Goal: Information Seeking & Learning: Learn about a topic

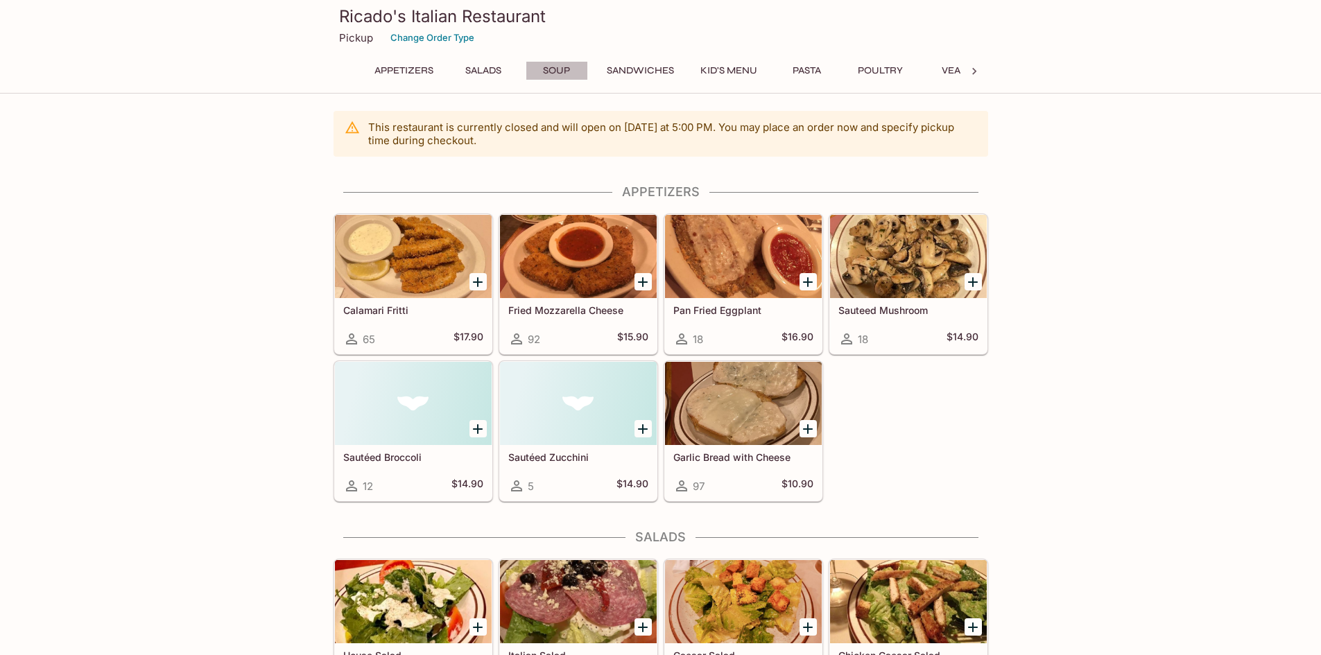
click at [571, 64] on button "Soup" at bounding box center [557, 70] width 62 height 19
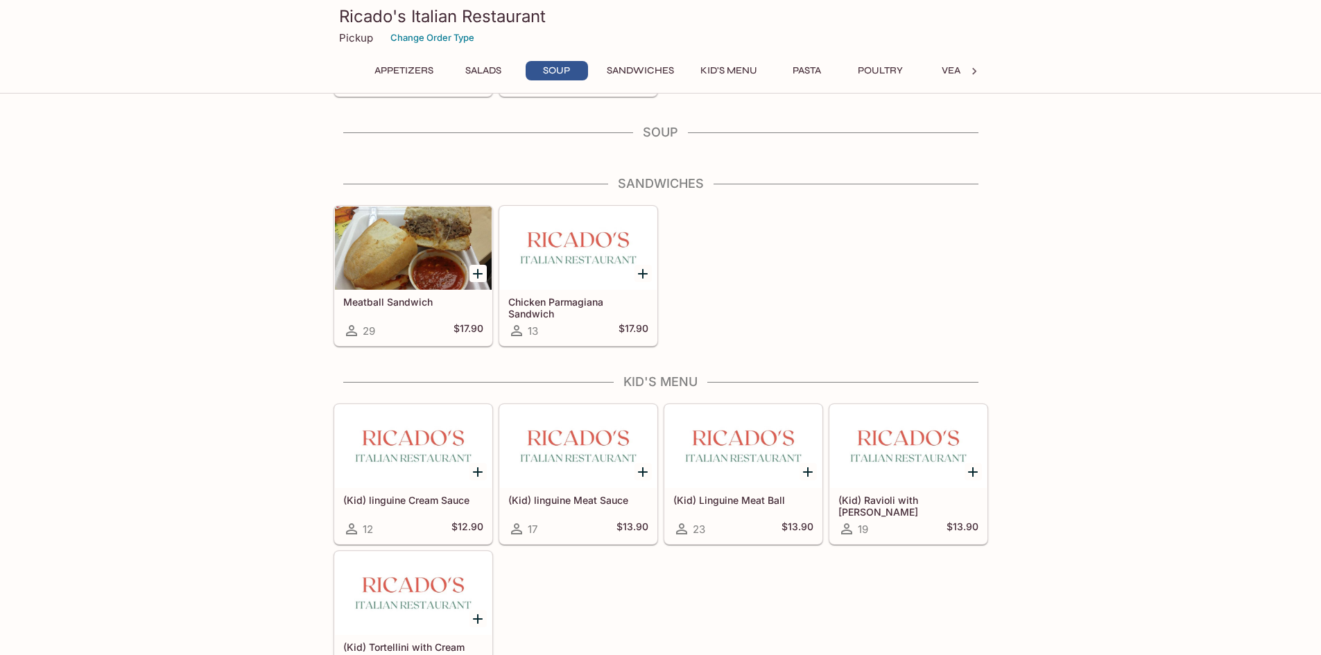
scroll to position [757, 0]
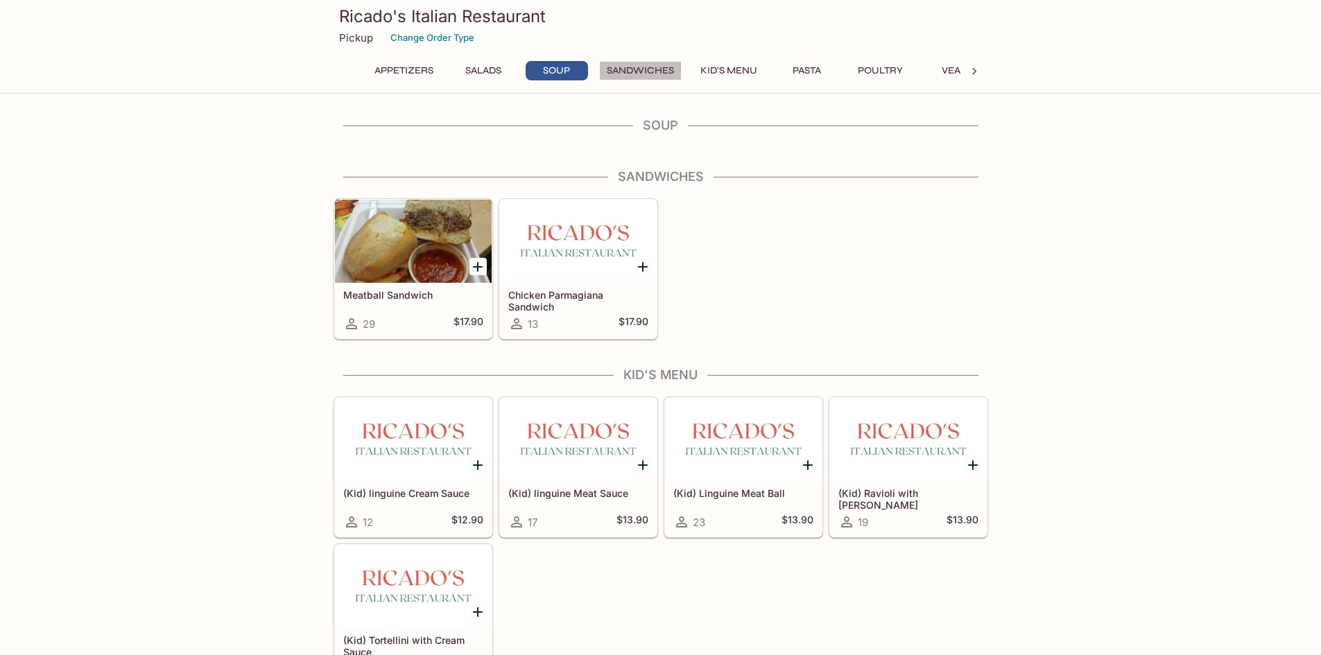
click at [635, 76] on button "Sandwiches" at bounding box center [640, 70] width 83 height 19
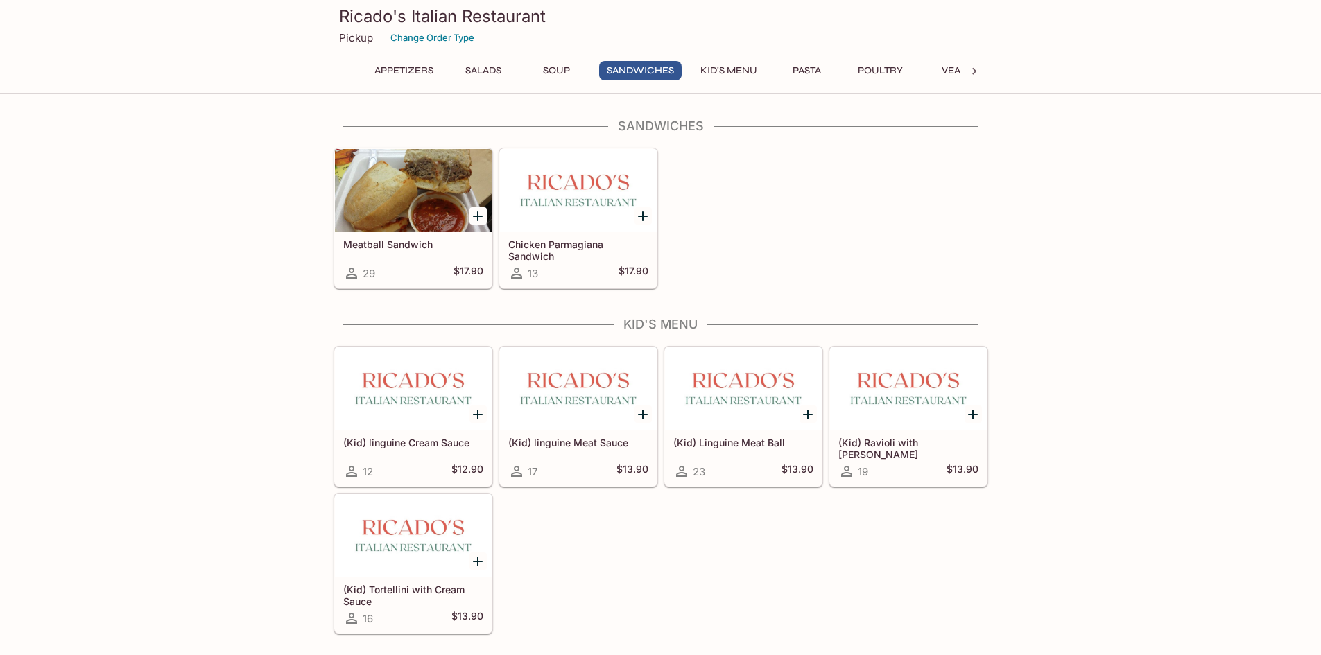
scroll to position [809, 0]
click at [827, 69] on button "Pasta" at bounding box center [807, 70] width 62 height 19
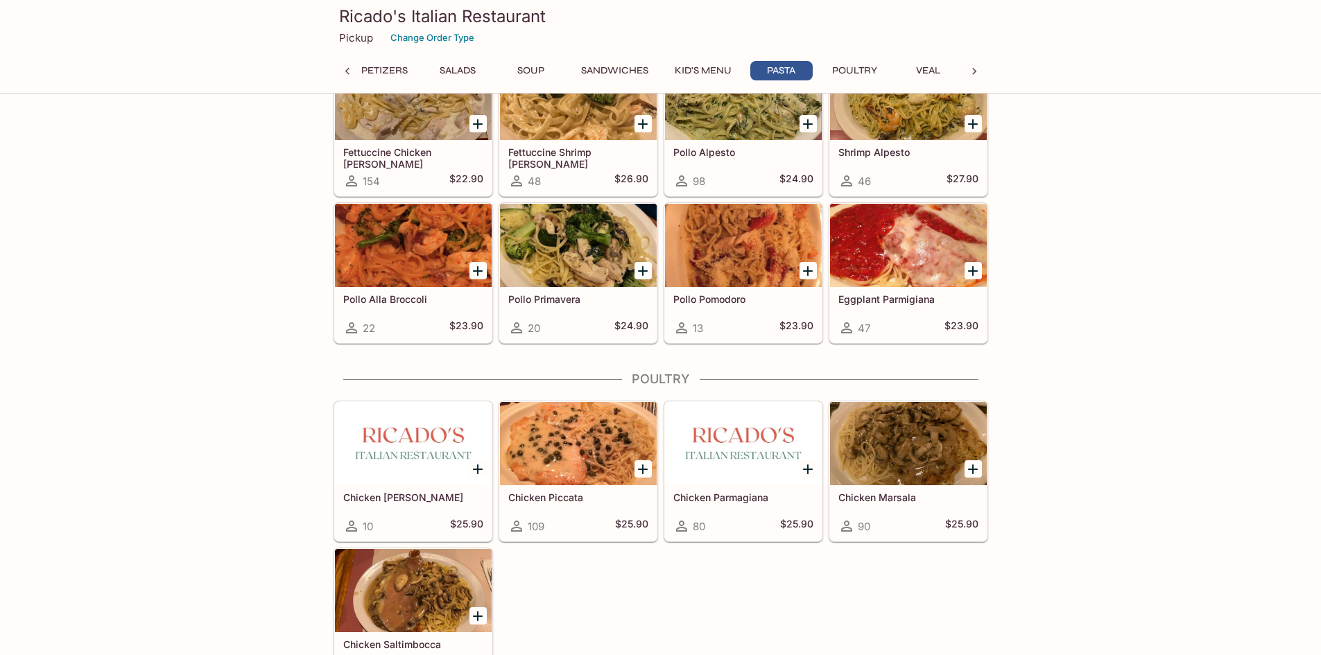
scroll to position [1907, 0]
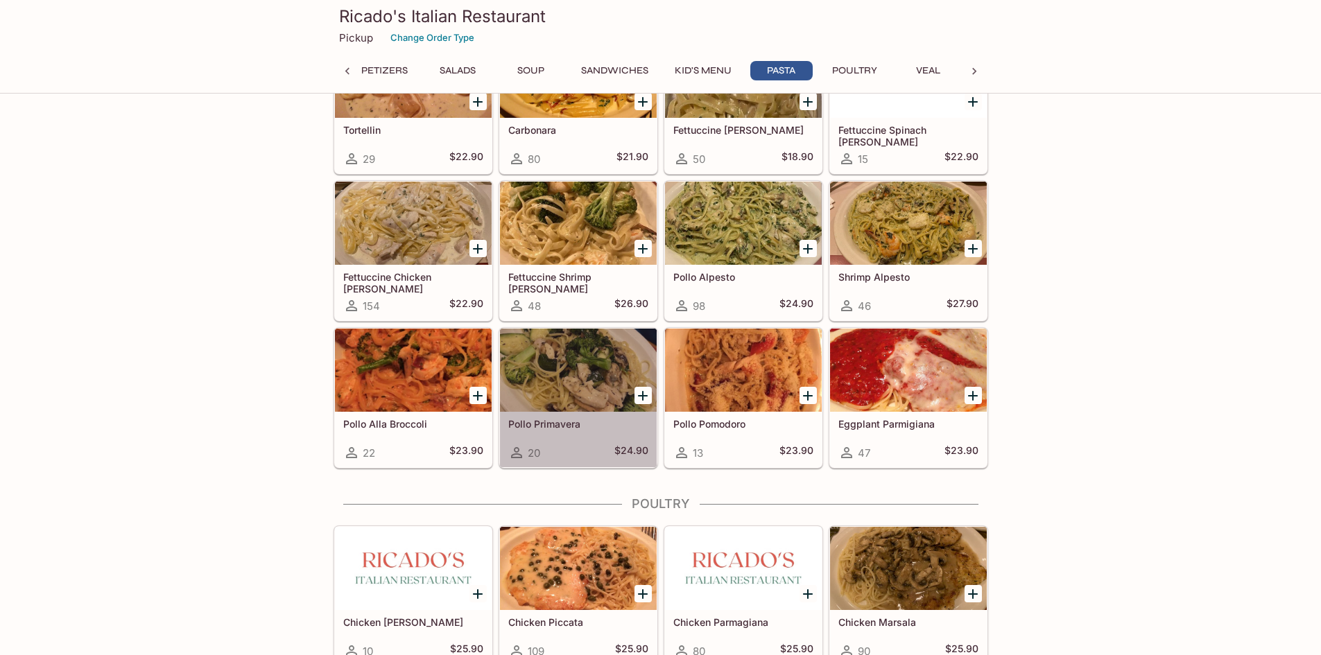
click at [562, 377] on div at bounding box center [578, 370] width 157 height 83
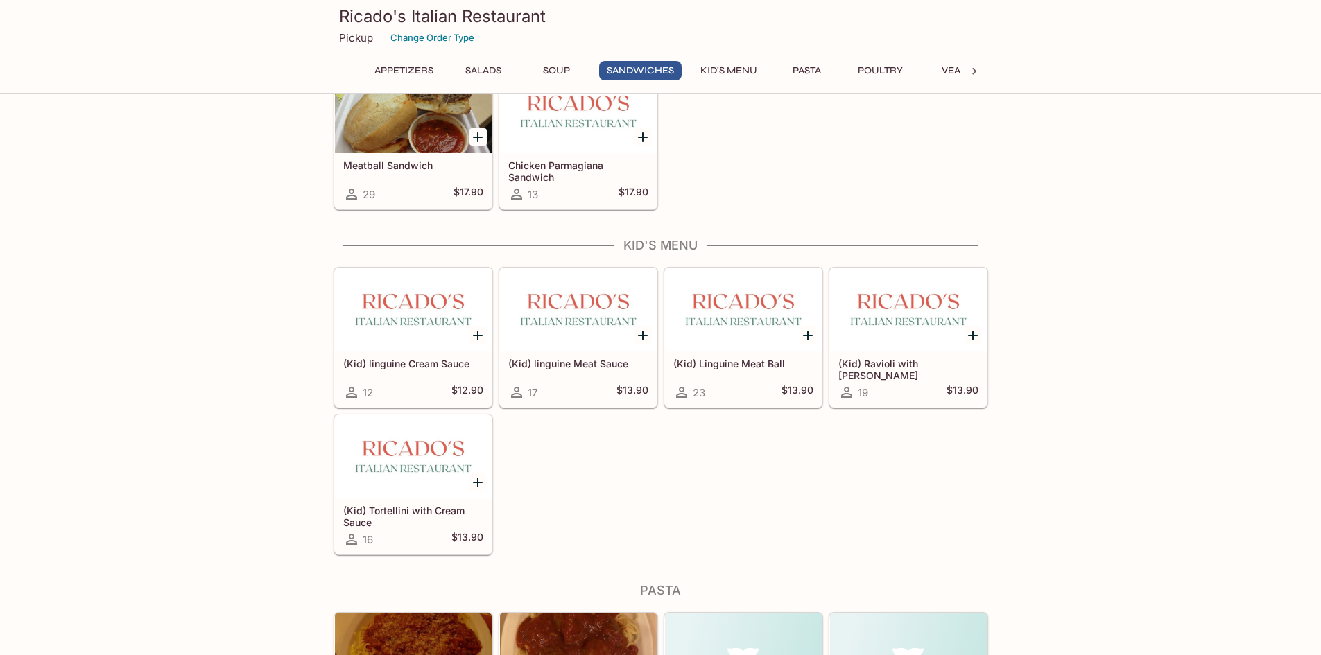
scroll to position [901, 0]
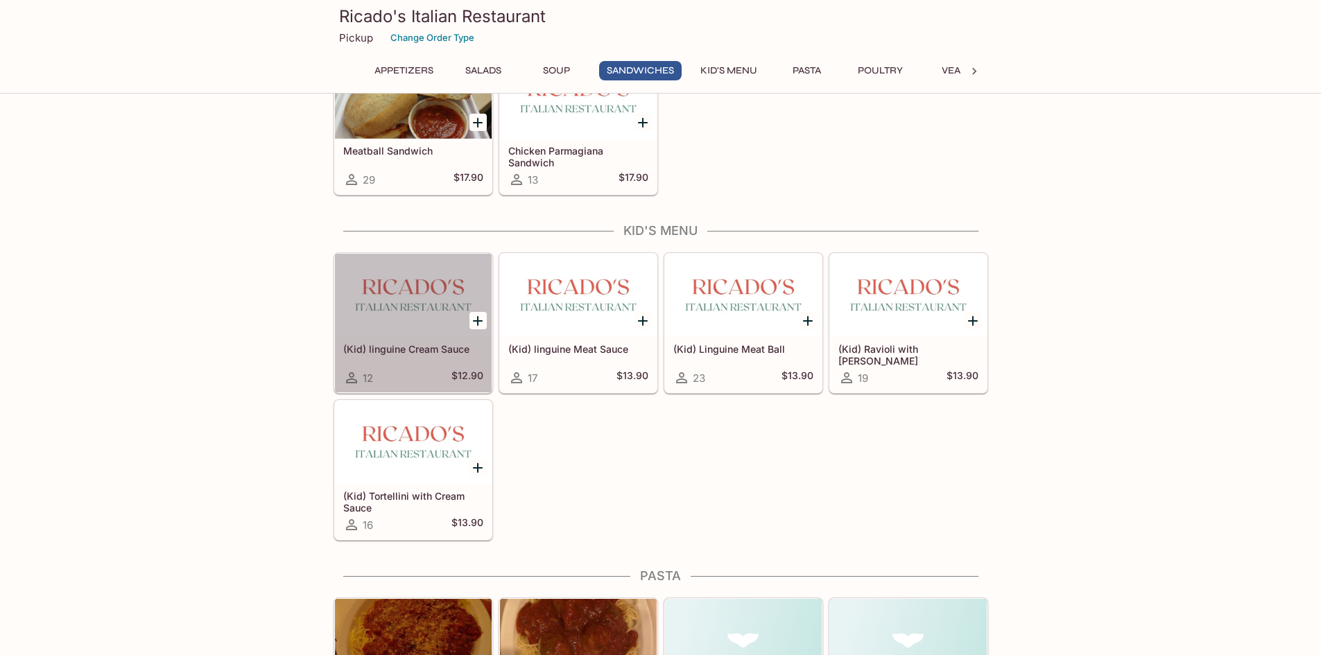
click at [427, 309] on div at bounding box center [413, 295] width 157 height 83
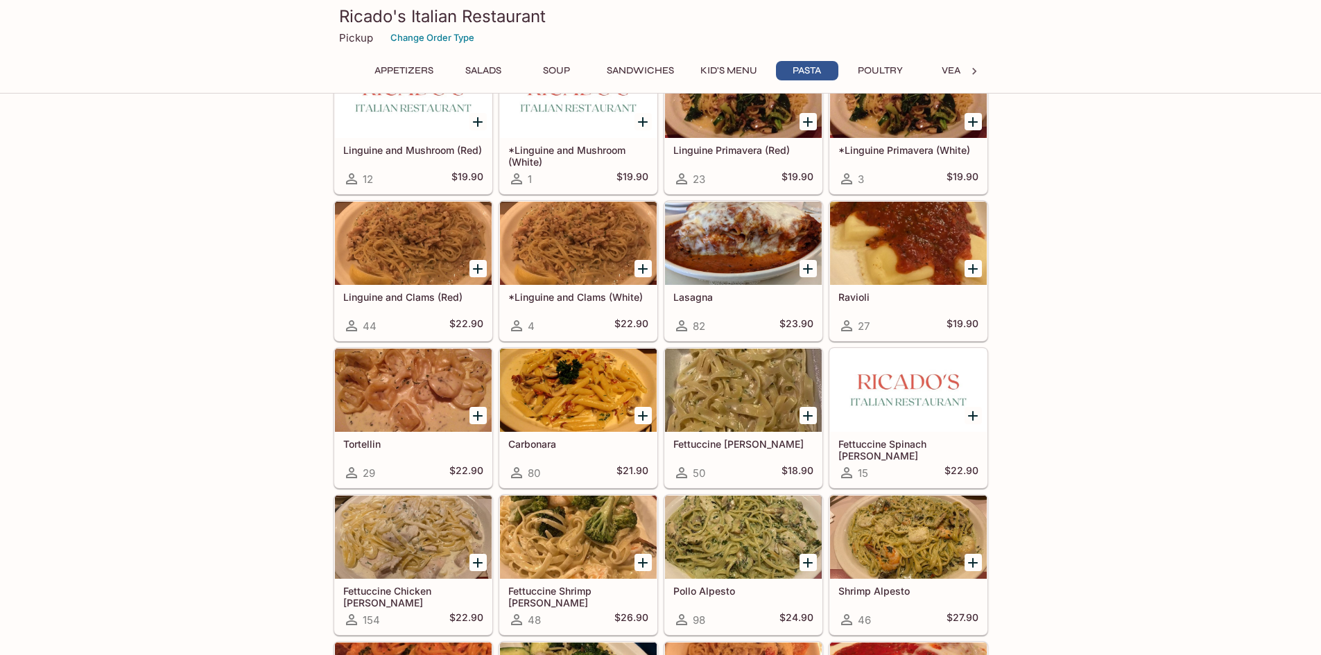
scroll to position [1732, 0]
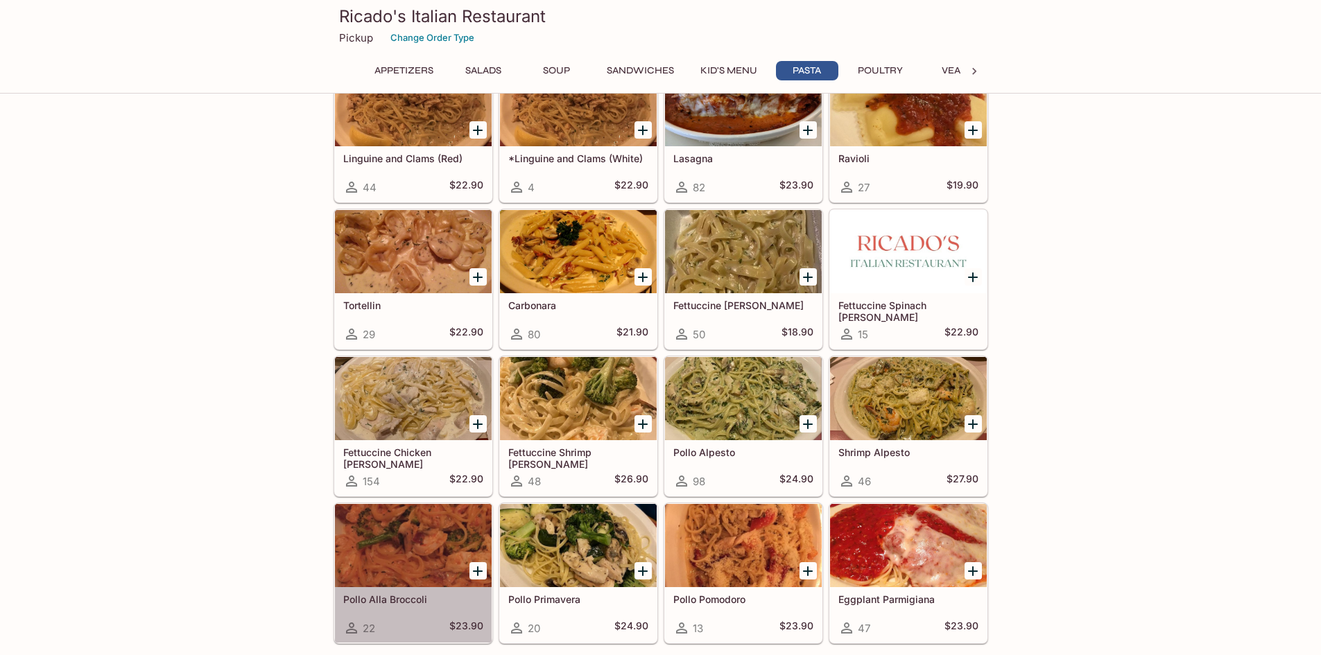
click at [402, 544] on div at bounding box center [413, 545] width 157 height 83
